Goal: Task Accomplishment & Management: Complete application form

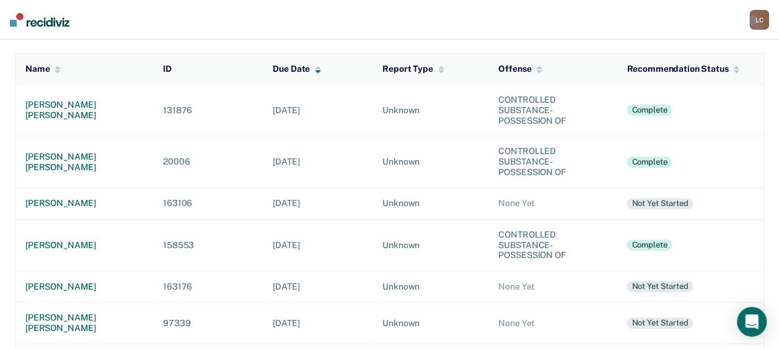
scroll to position [125, 0]
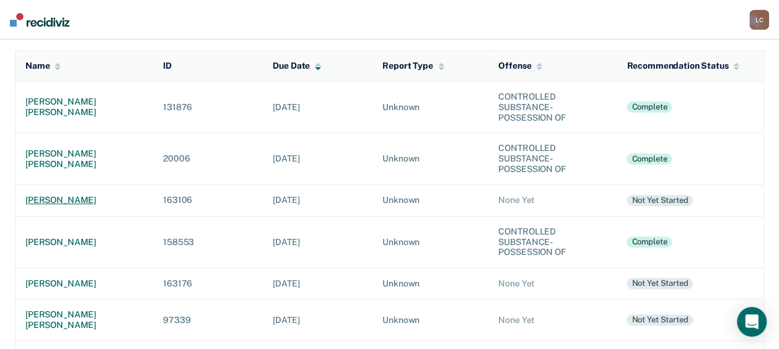
click at [68, 200] on div "[PERSON_NAME]" at bounding box center [84, 200] width 118 height 11
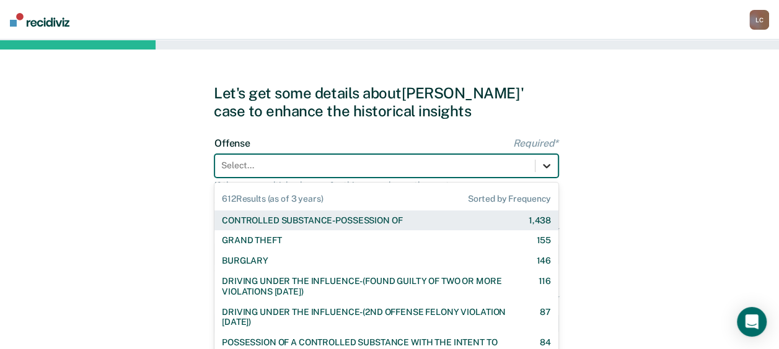
scroll to position [49, 0]
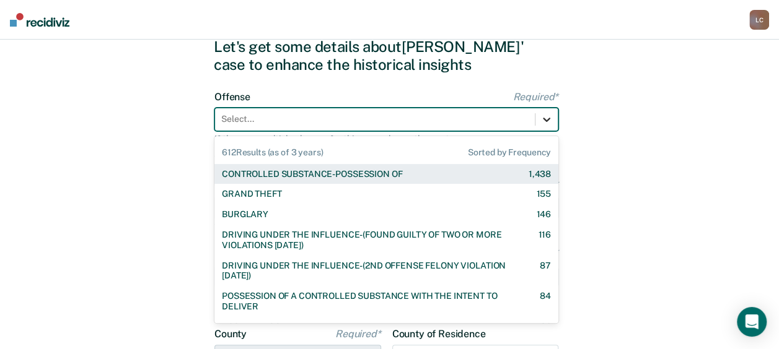
click at [540, 131] on div "612 results available. Use Up and Down to choose options, press Enter to select…" at bounding box center [386, 120] width 344 height 24
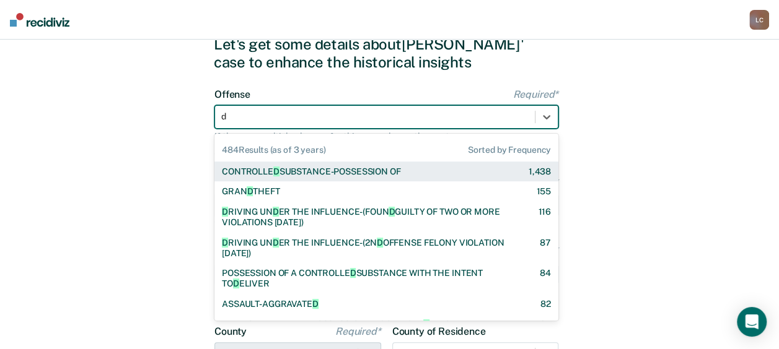
type input "dr"
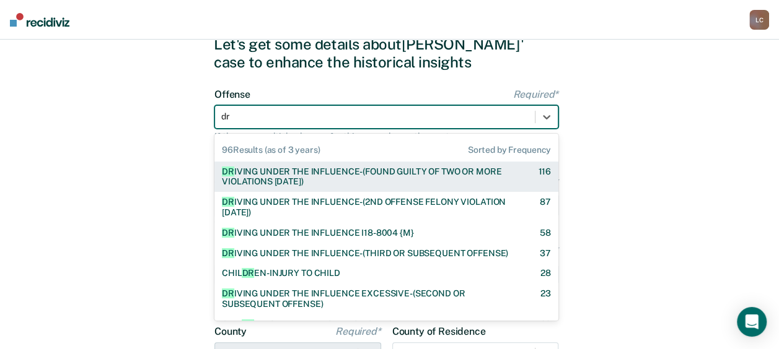
click at [499, 172] on div "DR [PERSON_NAME] UNDER THE INFLUENCE-(FOUND GUILTY OF TWO OR MORE VIOLATIONS [D…" at bounding box center [369, 177] width 294 height 21
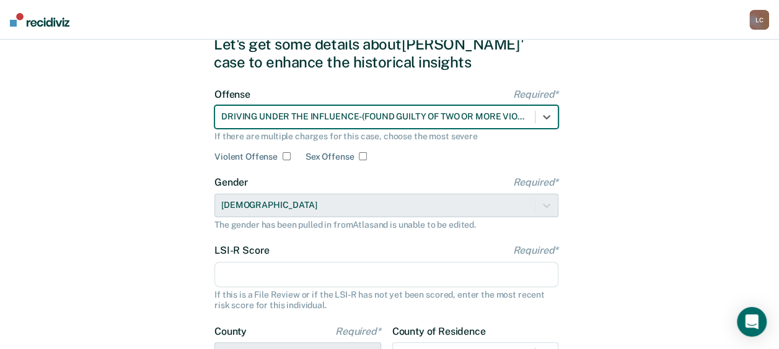
click at [416, 268] on input "LSI-R Score Required*" at bounding box center [386, 275] width 344 height 26
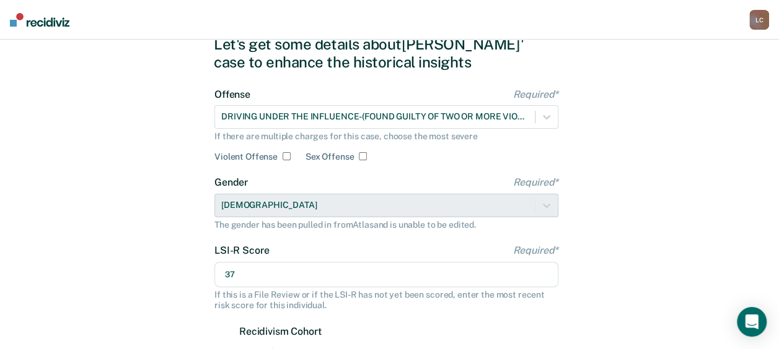
type input "37"
click at [606, 291] on div "Let's get some details about [PERSON_NAME]' case to enhance the historical insi…" at bounding box center [389, 323] width 779 height 665
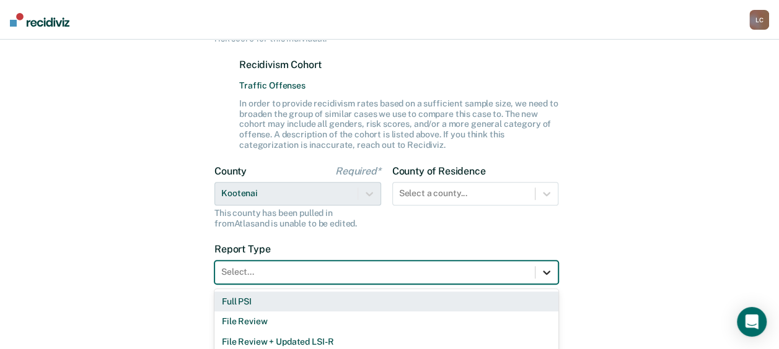
scroll to position [326, 0]
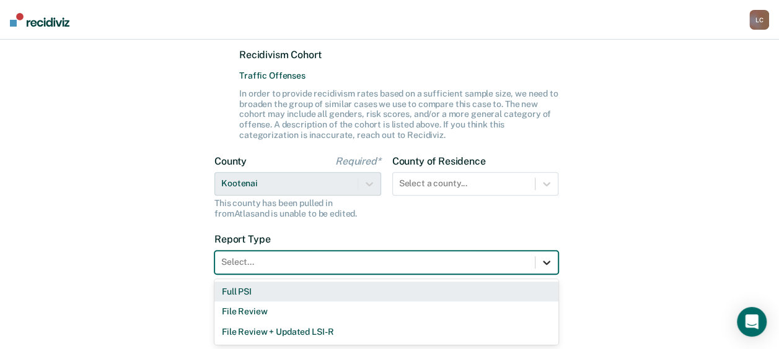
click at [550, 276] on form "Offense Required* DRIVING UNDER THE INFLUENCE-(FOUND GUILTY OF TWO OR MORE VIOL…" at bounding box center [386, 51] width 344 height 478
click at [487, 294] on div "Full PSI" at bounding box center [386, 292] width 344 height 20
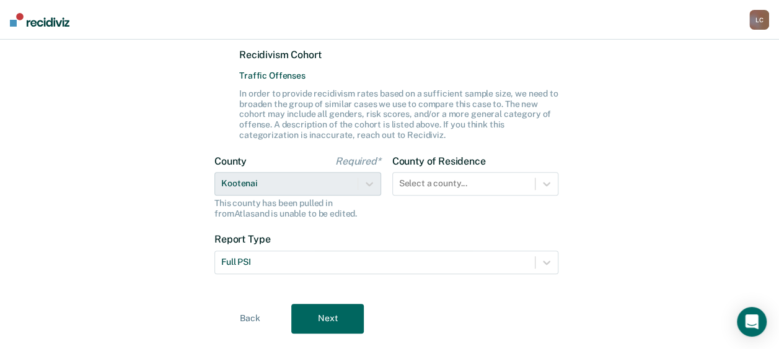
click at [331, 324] on button "Next" at bounding box center [327, 319] width 72 height 30
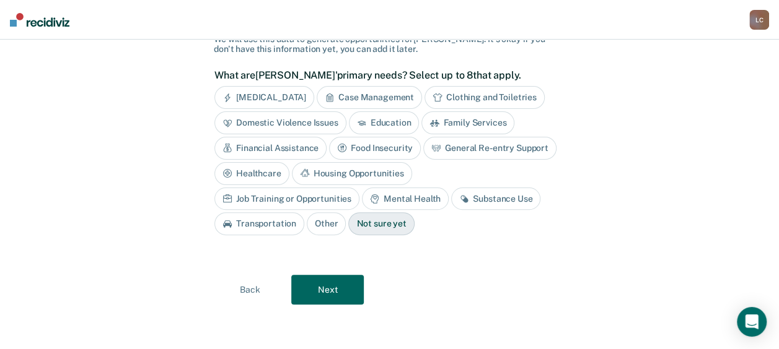
scroll to position [63, 0]
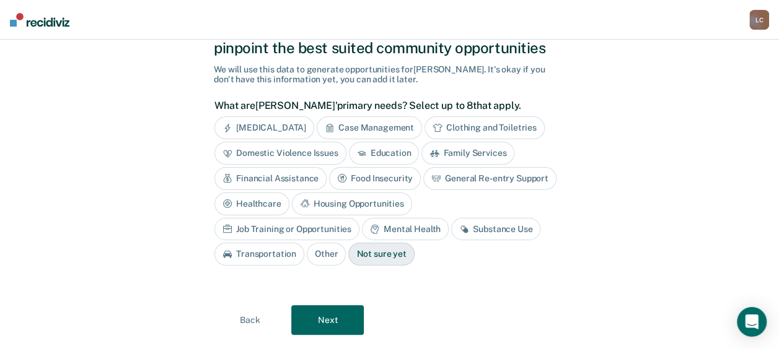
click at [367, 125] on div "Case Management" at bounding box center [369, 127] width 105 height 23
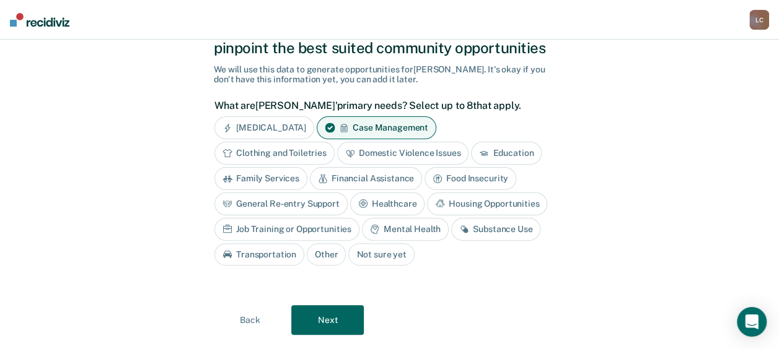
click at [458, 205] on div "Housing Opportunities" at bounding box center [487, 204] width 120 height 23
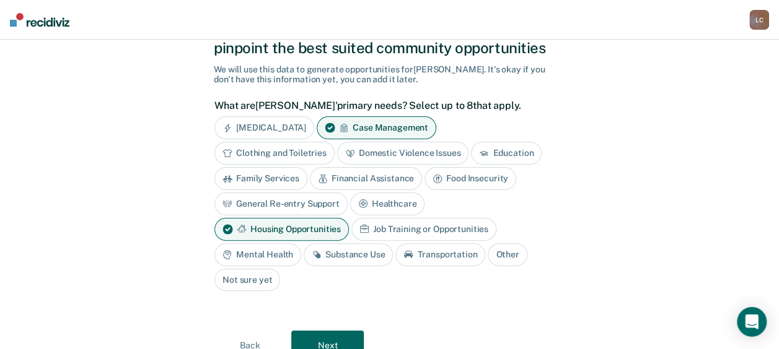
click at [351, 234] on div "Job Training or Opportunities" at bounding box center [423, 229] width 145 height 23
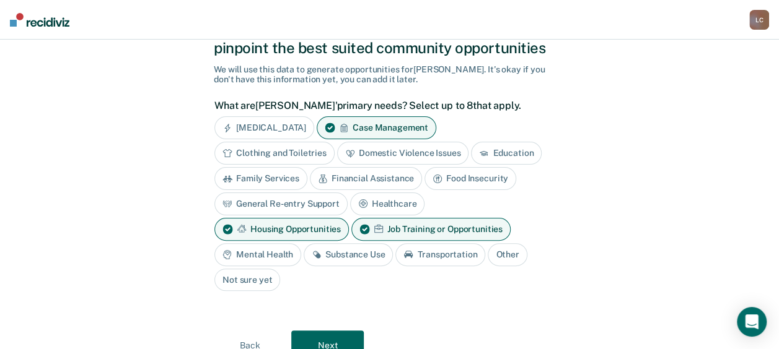
click at [301, 243] on div "Mental Health" at bounding box center [257, 254] width 87 height 23
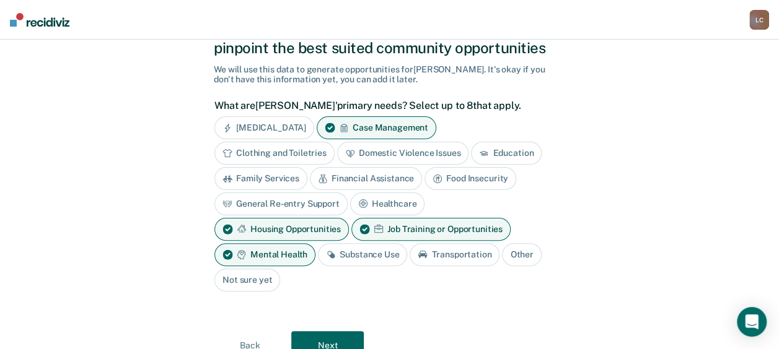
click at [318, 253] on div "Substance Use" at bounding box center [362, 254] width 89 height 23
click at [424, 252] on div "Transportation" at bounding box center [469, 254] width 90 height 23
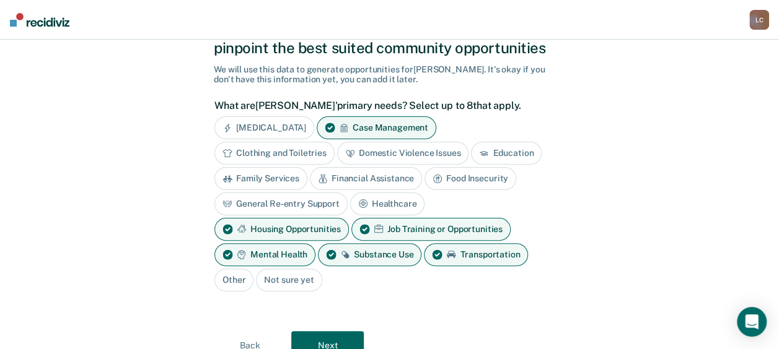
click at [341, 331] on button "Next" at bounding box center [327, 346] width 72 height 30
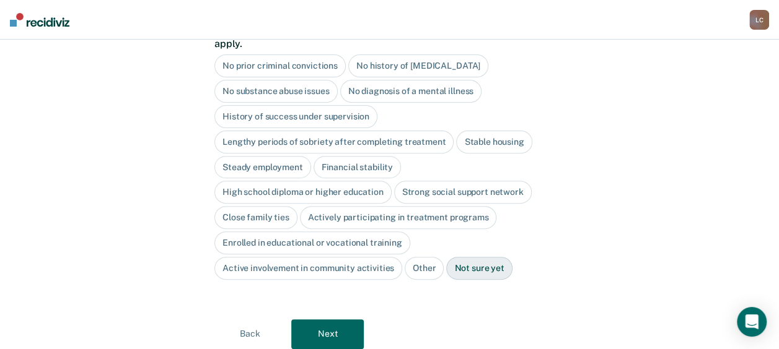
click at [422, 56] on div "No history of [MEDICAL_DATA]" at bounding box center [418, 66] width 140 height 23
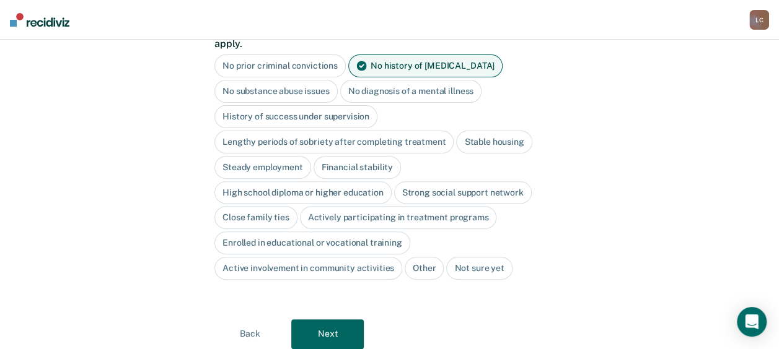
click at [344, 320] on button "Next" at bounding box center [327, 335] width 72 height 30
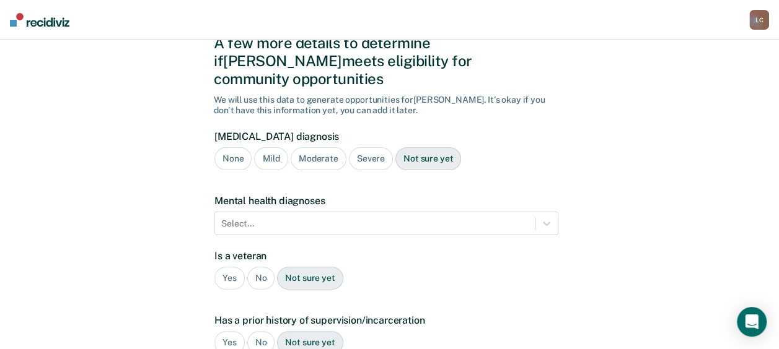
scroll to position [48, 0]
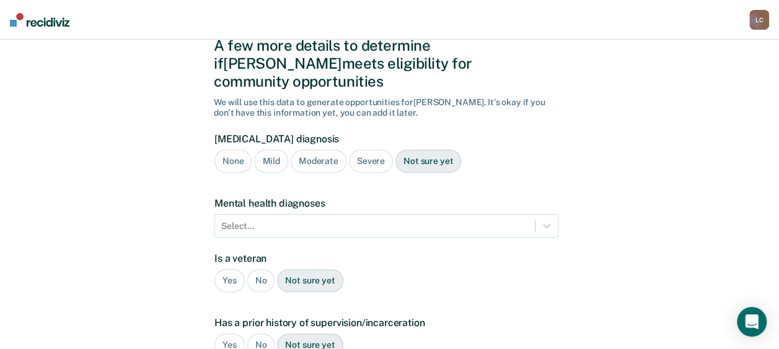
click at [330, 150] on div "Moderate" at bounding box center [319, 161] width 56 height 23
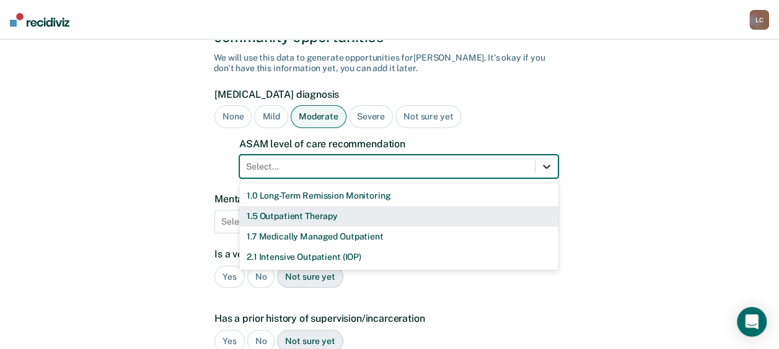
click at [546, 178] on div "11 results available. Use Up and Down to choose options, press Enter to select …" at bounding box center [398, 167] width 319 height 24
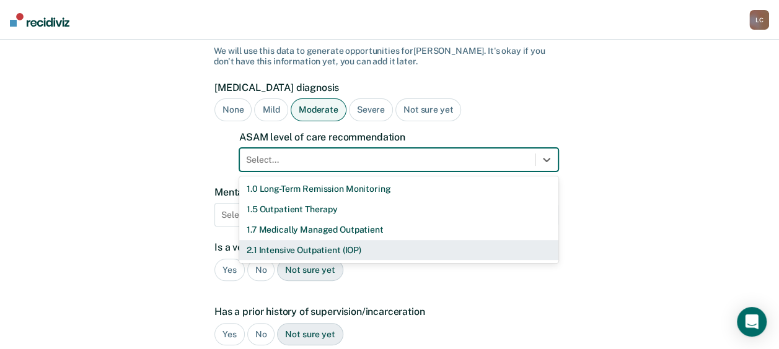
click at [444, 240] on div "2.1 Intensive Outpatient (IOP)" at bounding box center [398, 250] width 319 height 20
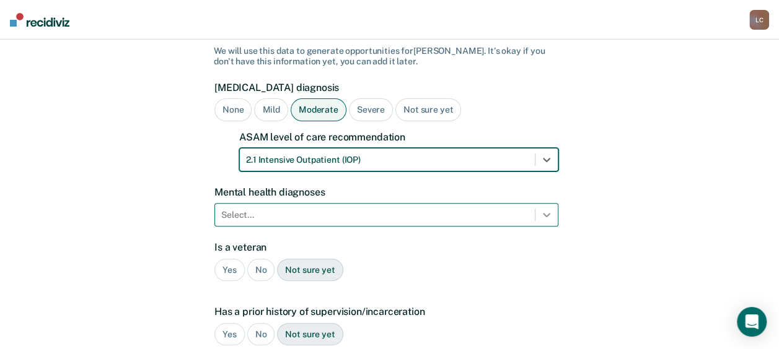
scroll to position [154, 0]
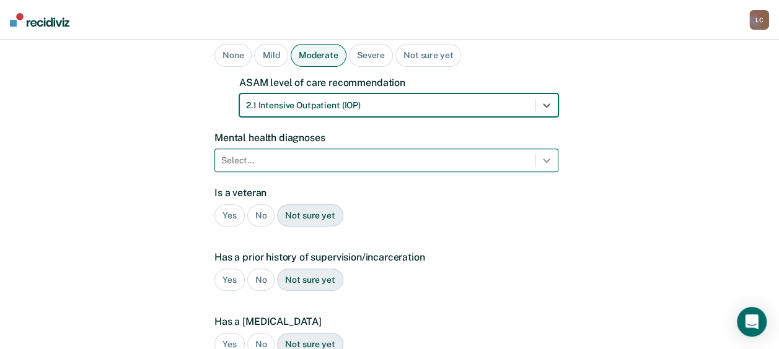
click at [543, 172] on div "Select..." at bounding box center [386, 161] width 344 height 24
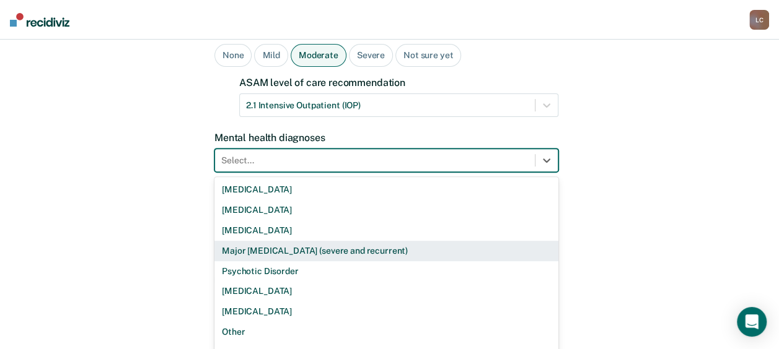
click at [458, 241] on div "Major [MEDICAL_DATA] (severe and recurrent)" at bounding box center [386, 251] width 344 height 20
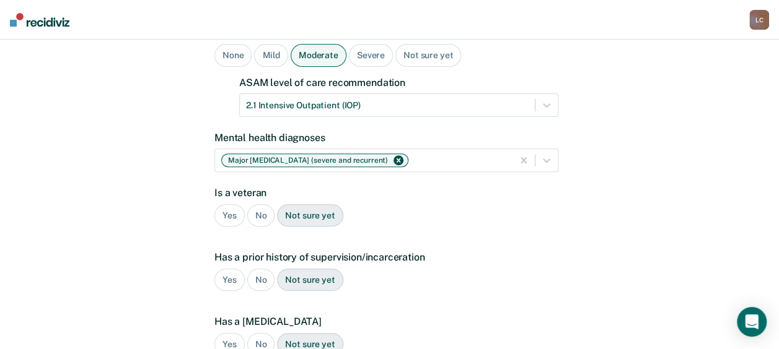
click at [264, 204] on div "No" at bounding box center [261, 215] width 28 height 23
click at [226, 269] on div "Yes" at bounding box center [229, 280] width 30 height 23
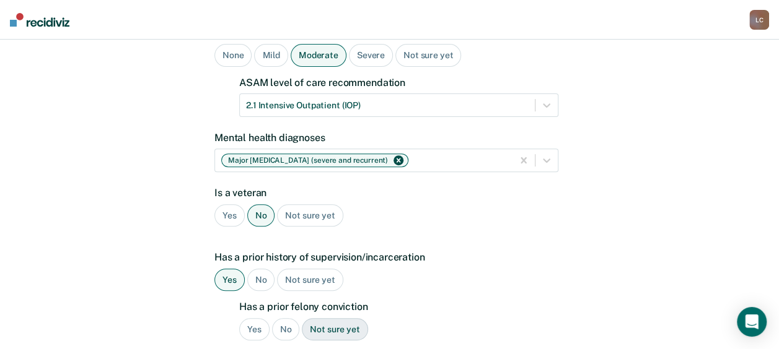
click at [286, 318] on div "No" at bounding box center [286, 329] width 28 height 23
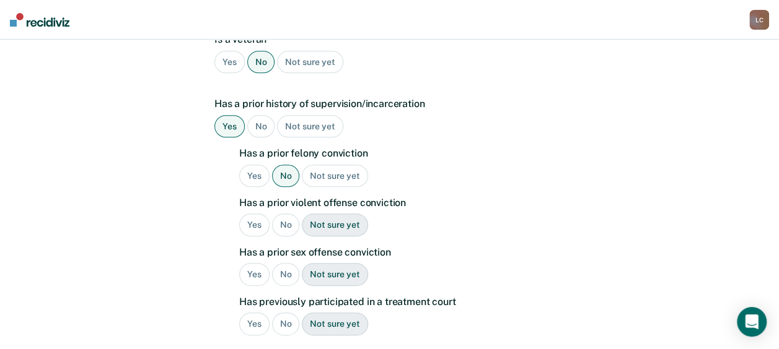
scroll to position [333, 0]
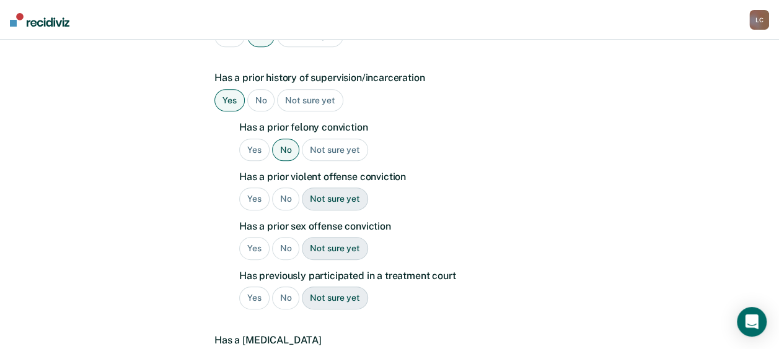
click at [286, 188] on div "No" at bounding box center [286, 199] width 28 height 23
click at [283, 237] on div "No" at bounding box center [286, 248] width 28 height 23
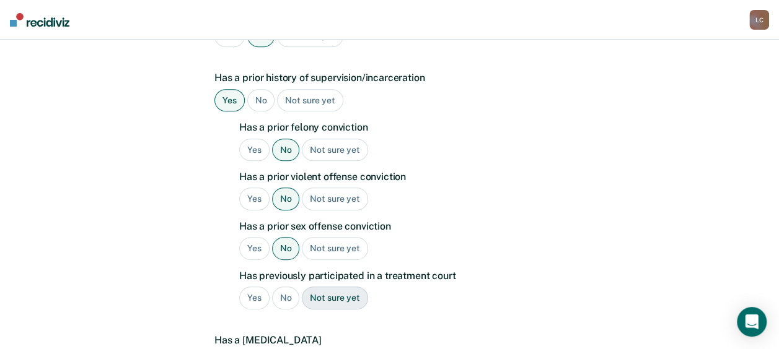
click at [285, 287] on div "No" at bounding box center [286, 298] width 28 height 23
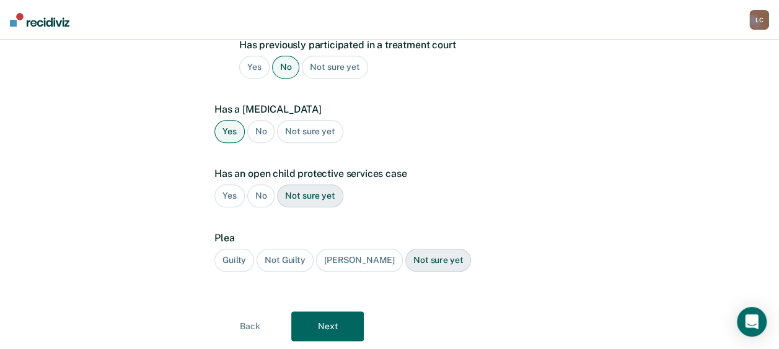
scroll to position [575, 0]
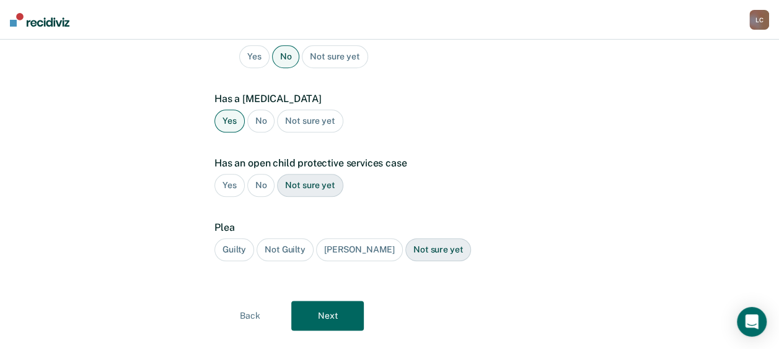
click at [262, 174] on div "No" at bounding box center [261, 185] width 28 height 23
click at [233, 239] on div "Guilty" at bounding box center [234, 250] width 40 height 23
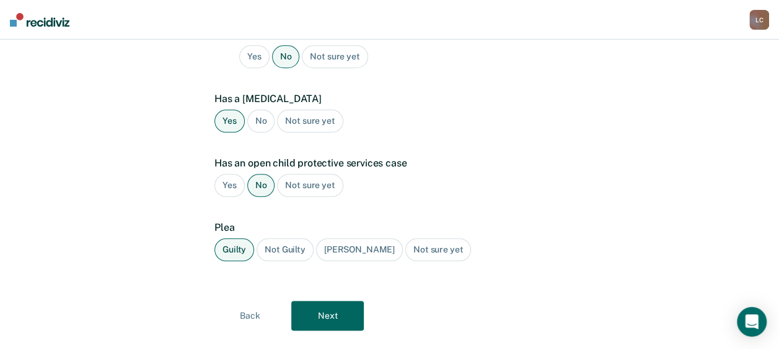
click at [323, 301] on button "Next" at bounding box center [327, 316] width 72 height 30
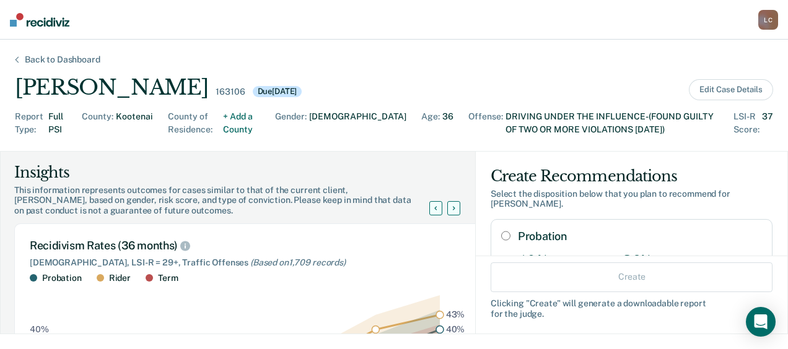
click at [501, 236] on input "Probation" at bounding box center [505, 236] width 9 height 10
radio input "true"
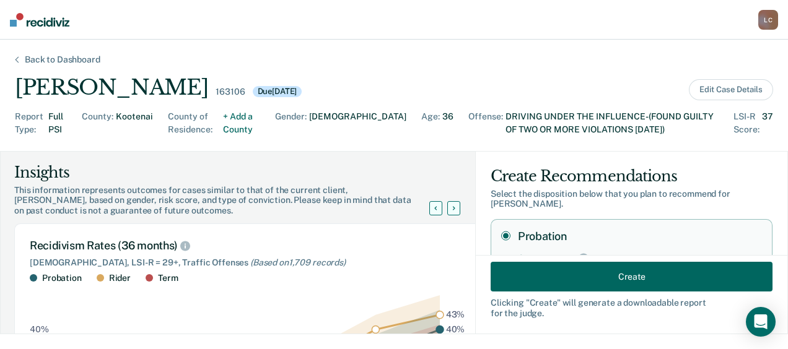
click at [698, 278] on button "Create" at bounding box center [632, 277] width 282 height 30
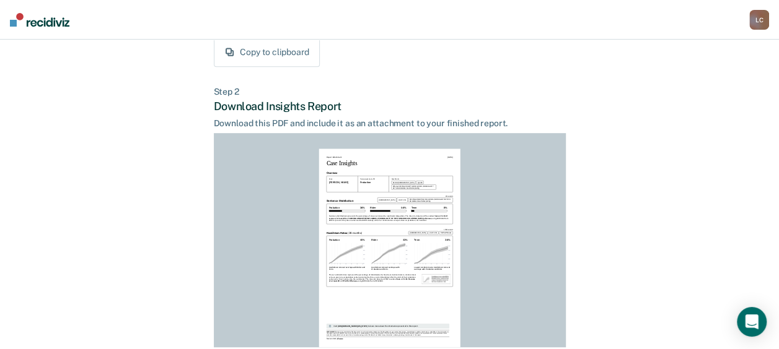
scroll to position [357, 0]
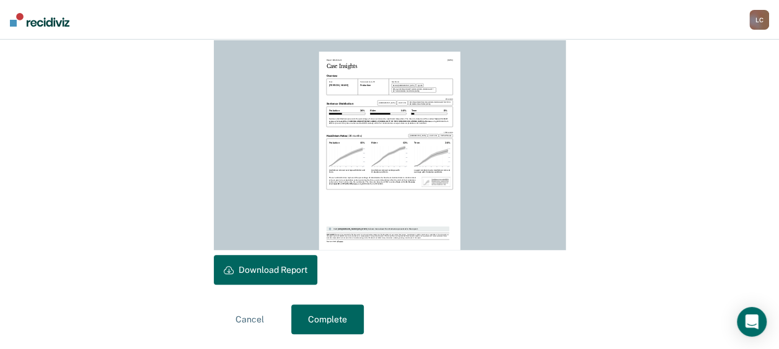
click at [266, 262] on button "Download Report" at bounding box center [265, 270] width 103 height 30
click at [338, 316] on button "Complete" at bounding box center [327, 320] width 72 height 30
click at [312, 315] on button "Complete" at bounding box center [327, 320] width 72 height 30
